Goal: Task Accomplishment & Management: Complete application form

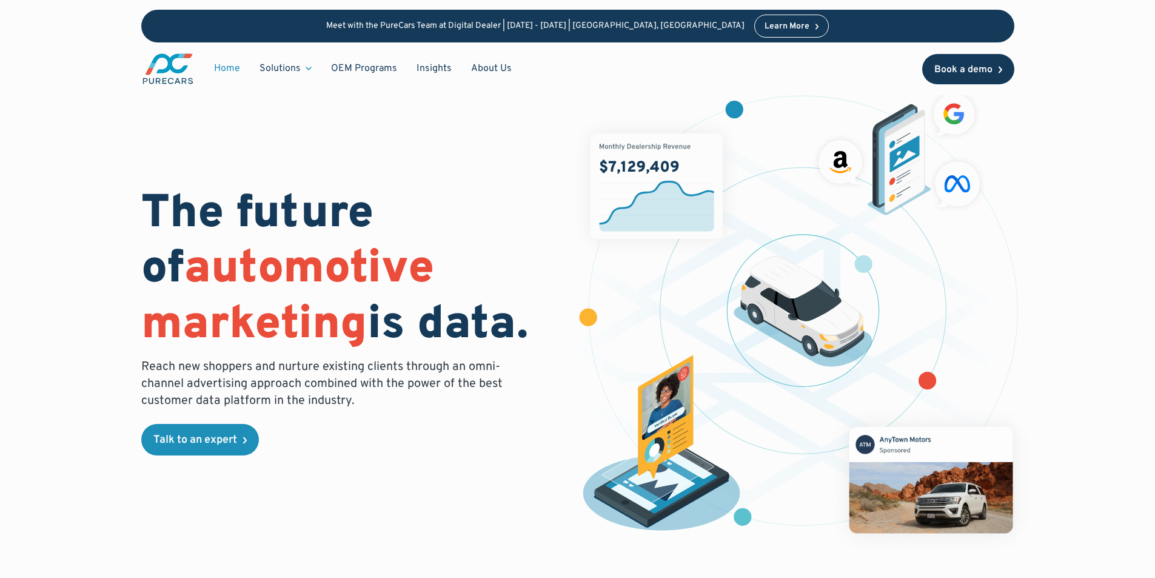
click at [943, 63] on link "Book a demo" at bounding box center [968, 69] width 92 height 30
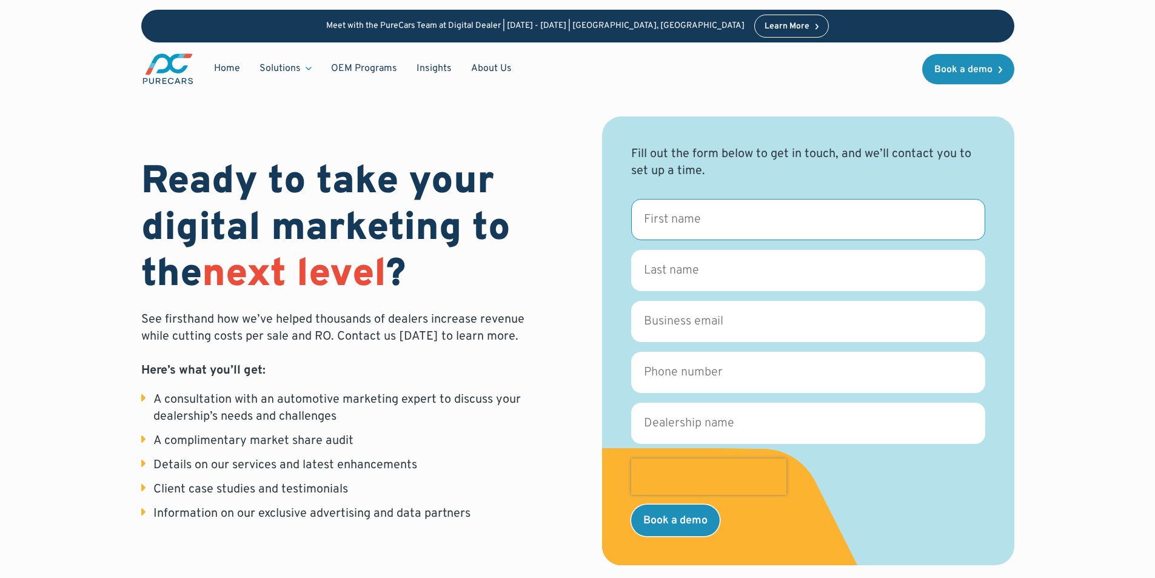
drag, startPoint x: 679, startPoint y: 229, endPoint x: 674, endPoint y: 260, distance: 31.4
click at [679, 229] on input "First name *" at bounding box center [808, 219] width 354 height 41
paste input "Alfred"
type input "Alfred"
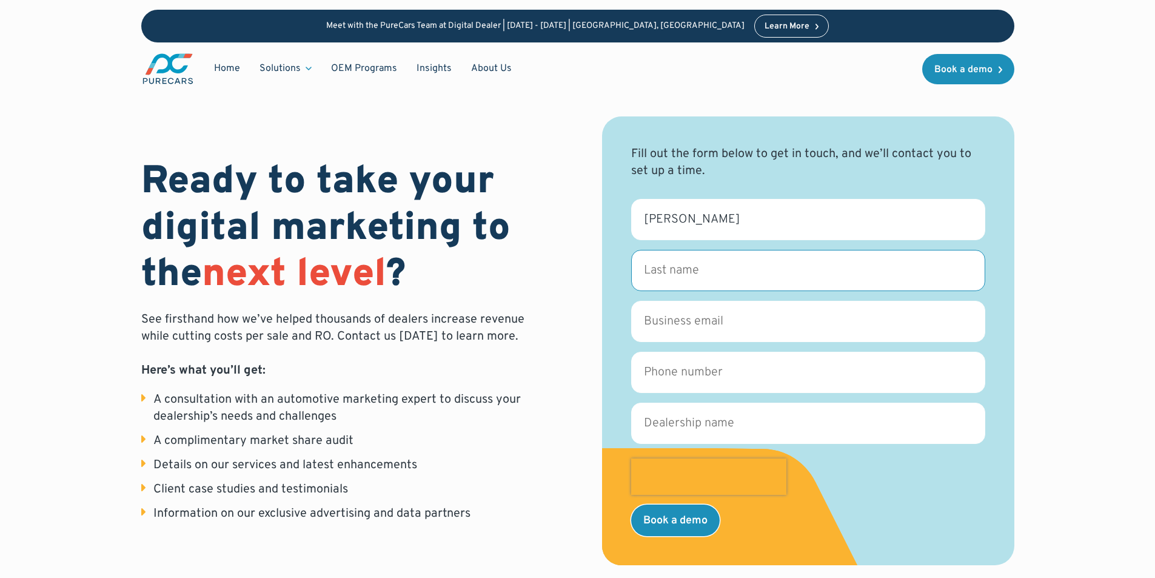
click at [672, 269] on input "Last name *" at bounding box center [808, 270] width 354 height 41
drag, startPoint x: 666, startPoint y: 270, endPoint x: 671, endPoint y: 307, distance: 37.4
click at [666, 270] on input "Last name *" at bounding box center [808, 270] width 354 height 41
paste input "Mason"
type input "Mason"
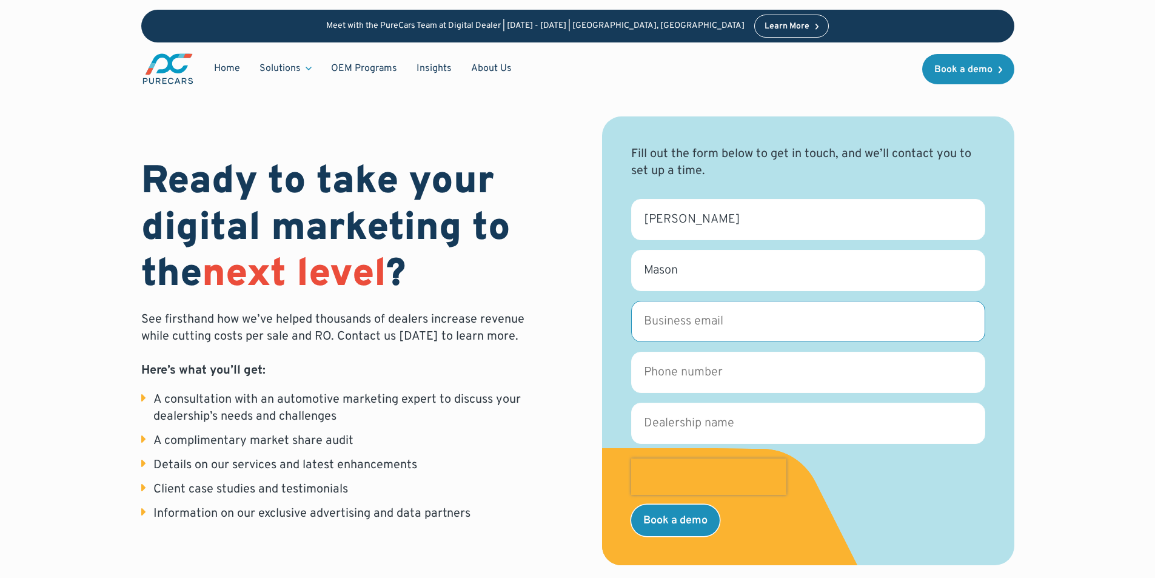
click at [674, 315] on input "Business email *" at bounding box center [808, 321] width 354 height 41
click at [688, 320] on input "Business email *" at bounding box center [808, 321] width 354 height 41
paste input "Afred.mason@Greenwoodlondonltd.com"
type input "Afred.mason@Greenwoodlondonltd.com"
click at [660, 368] on input "Phone number *" at bounding box center [808, 372] width 354 height 41
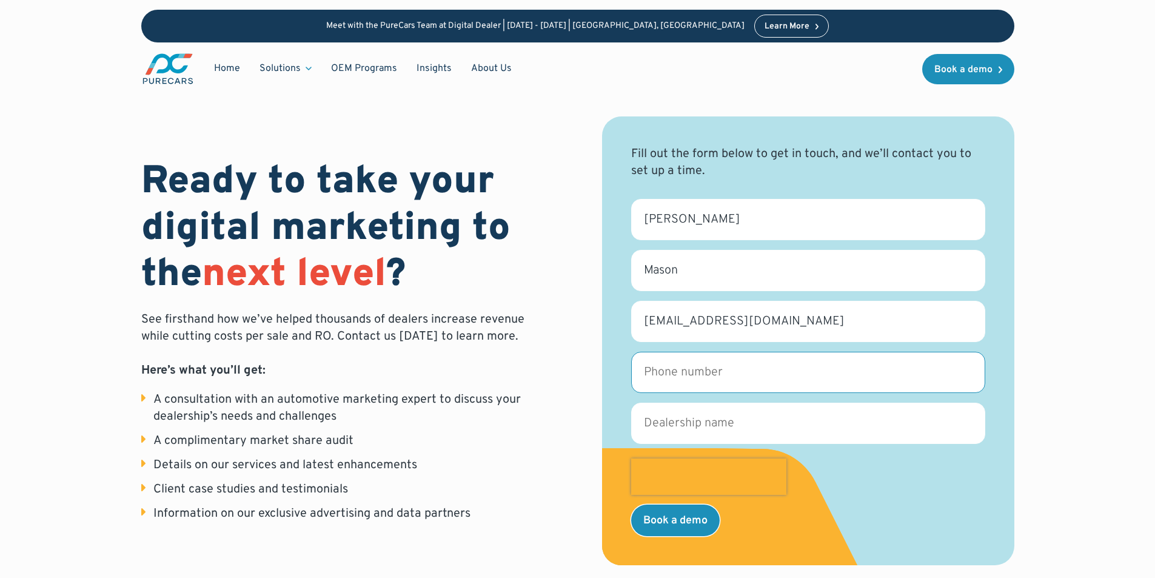
click at [670, 386] on input "Phone number *" at bounding box center [808, 372] width 354 height 41
paste input "7947817177"
click at [644, 374] on input "7947817177" at bounding box center [808, 372] width 354 height 41
type input "07947817177"
click at [795, 446] on form "First name * Alfred Last name * Mason Business email * Afred.mason@Greenwoodlon…" at bounding box center [808, 367] width 354 height 337
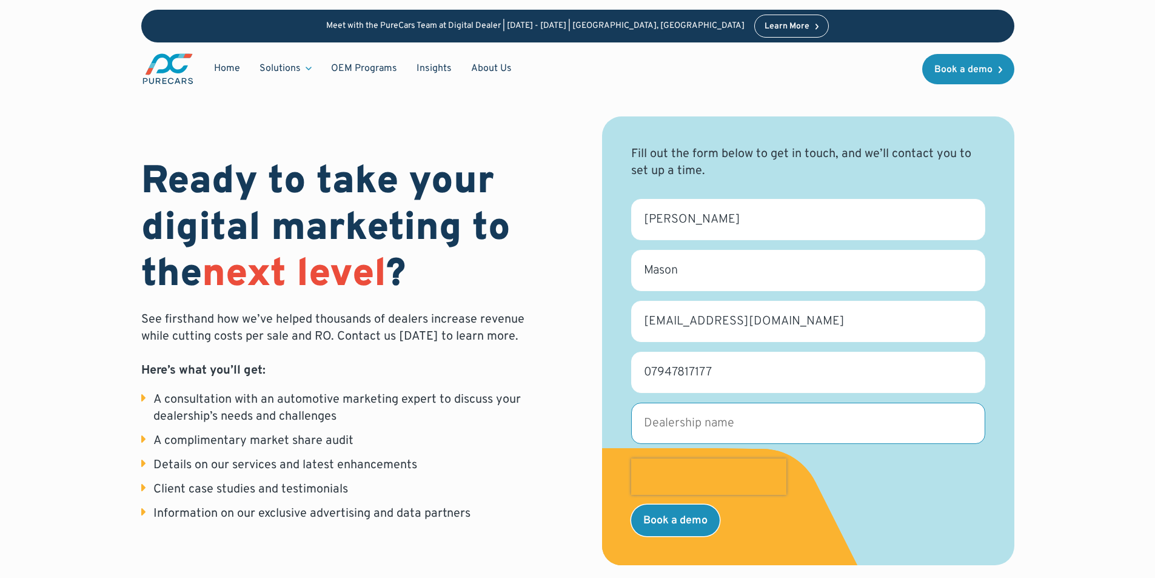
drag, startPoint x: 784, startPoint y: 435, endPoint x: 776, endPoint y: 433, distance: 8.1
click at [780, 435] on input "Dealership name *" at bounding box center [808, 423] width 354 height 41
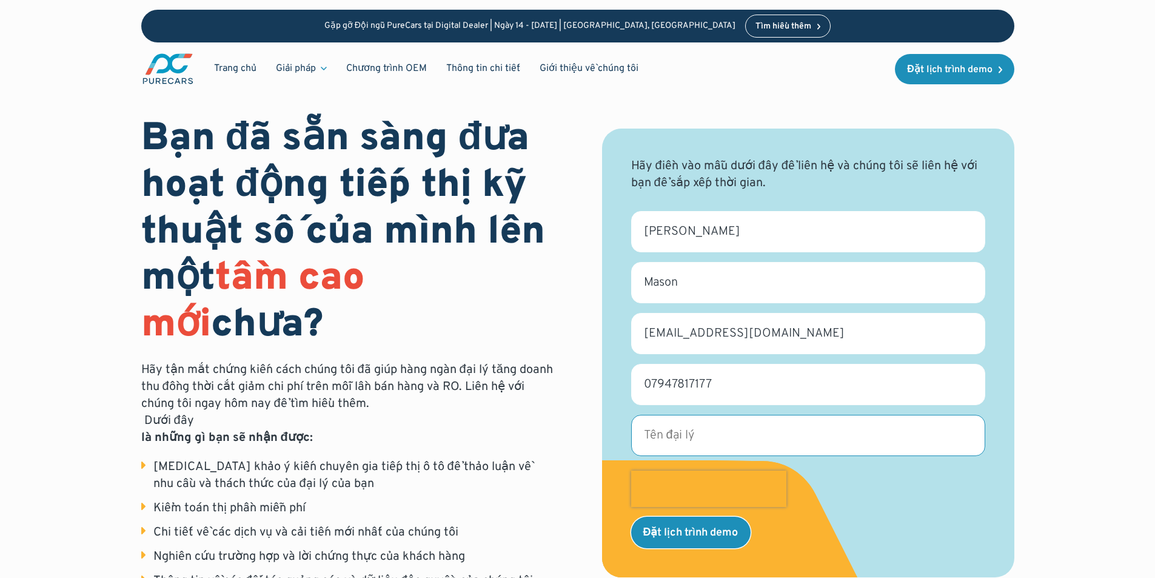
drag, startPoint x: 698, startPoint y: 433, endPoint x: 691, endPoint y: 448, distance: 17.1
click at [698, 433] on input "Tên đại lý *" at bounding box center [808, 435] width 354 height 41
paste input "GREENWOOD OIL LIMITED LONDON OIL"
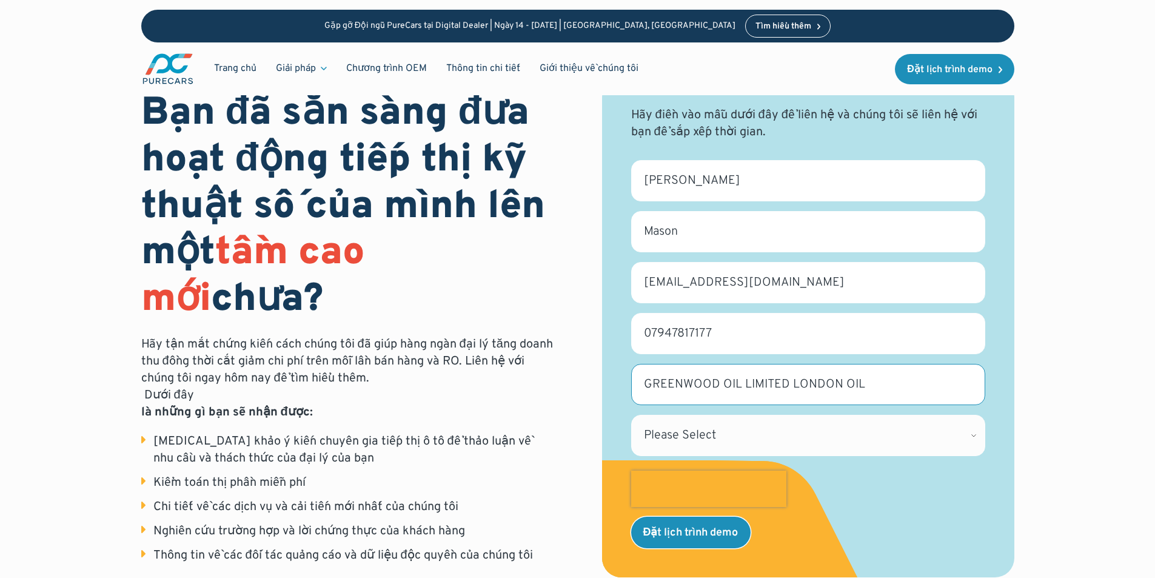
scroll to position [101, 0]
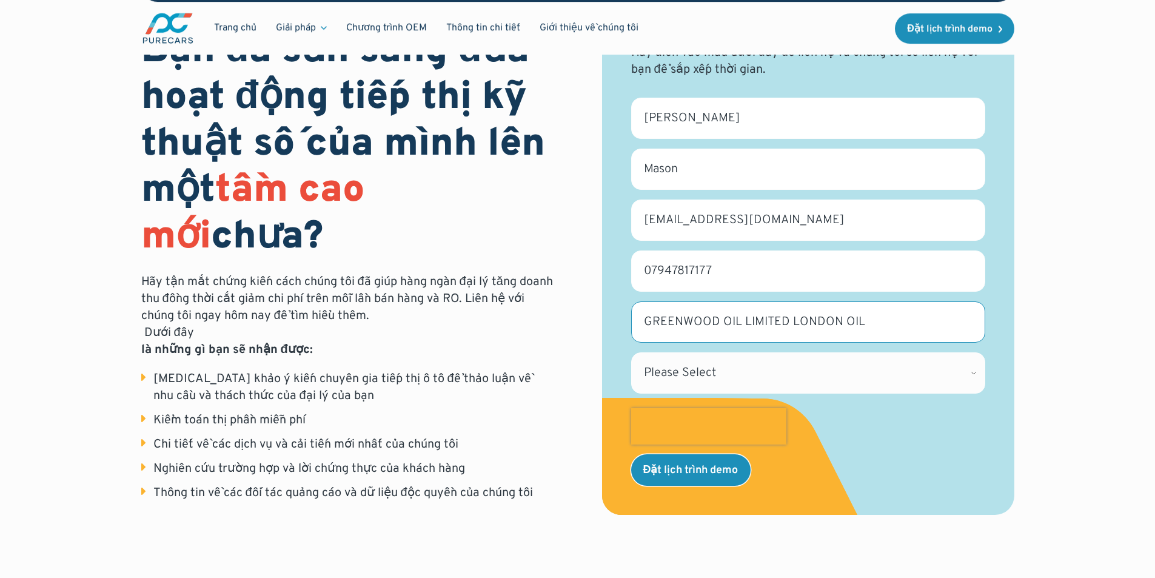
type input "GREENWOOD OIL LIMITED LONDON OIL"
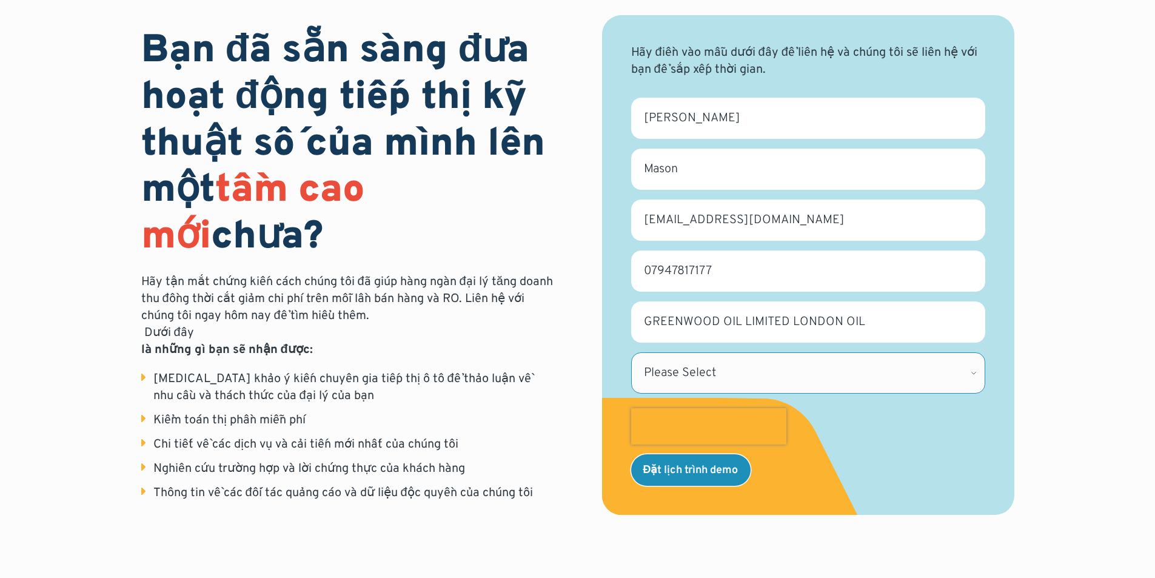
click at [746, 372] on select "Please Select Alabama Alaska Alberta Arizona Arkansas British Columbia Californ…" at bounding box center [808, 372] width 354 height 41
select select "BC"
click at [631, 352] on select "Please Select Alabama Alaska Alberta Arizona Arkansas British Columbia Californ…" at bounding box center [808, 372] width 354 height 41
click at [689, 455] on input "Đặt lịch trình demo" at bounding box center [690, 470] width 119 height 32
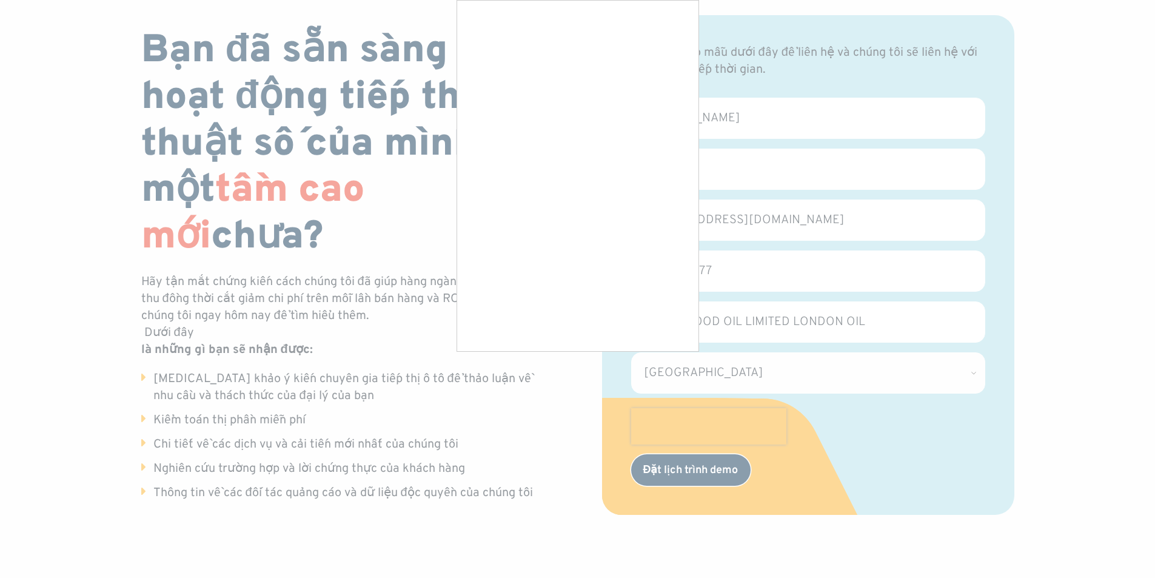
click at [689, 467] on input "Đặt lịch trình demo" at bounding box center [690, 470] width 119 height 32
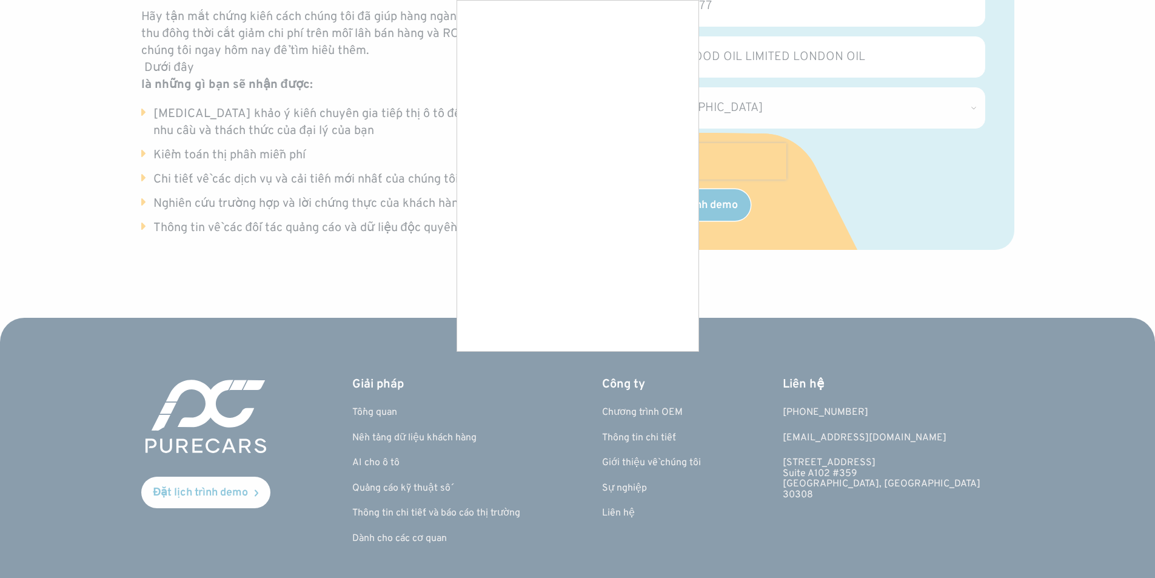
scroll to position [404, 0]
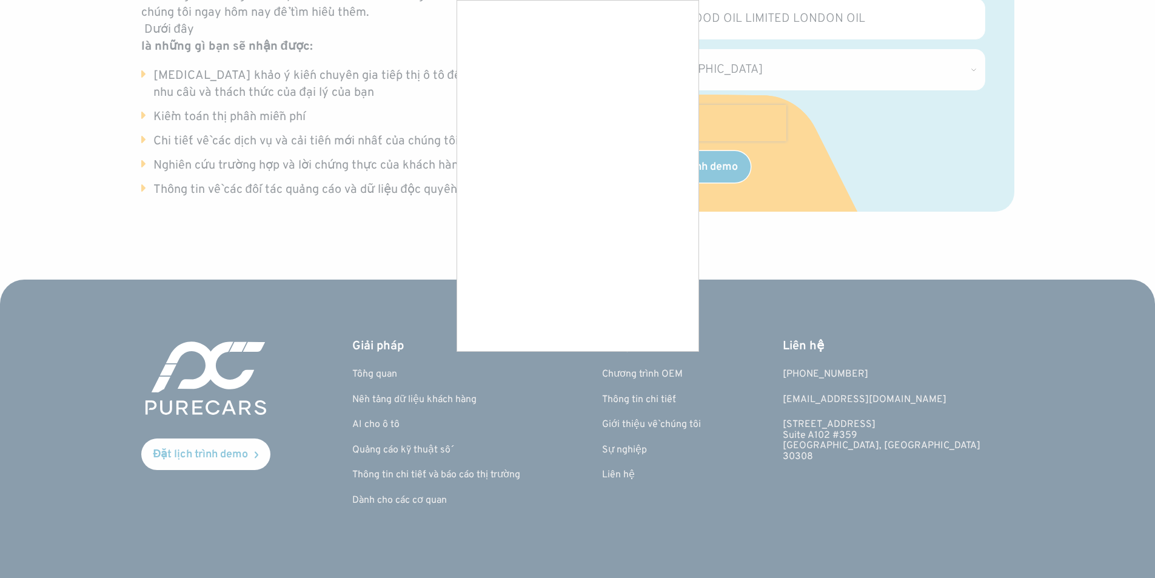
type input "Book a demo"
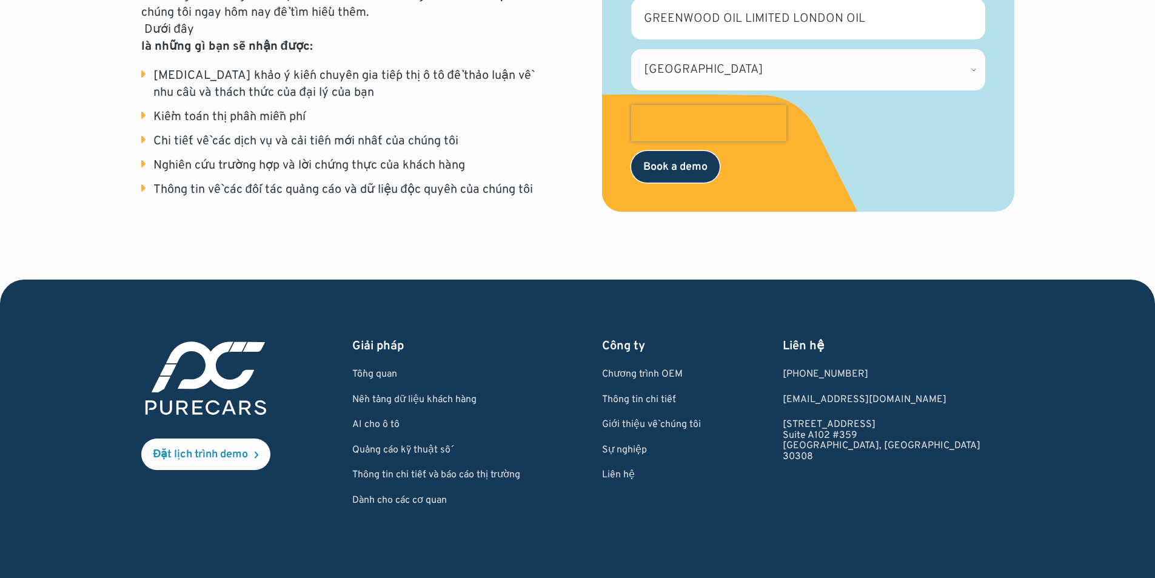
click at [687, 172] on input "Book a demo" at bounding box center [675, 167] width 89 height 32
